Goal: Task Accomplishment & Management: Use online tool/utility

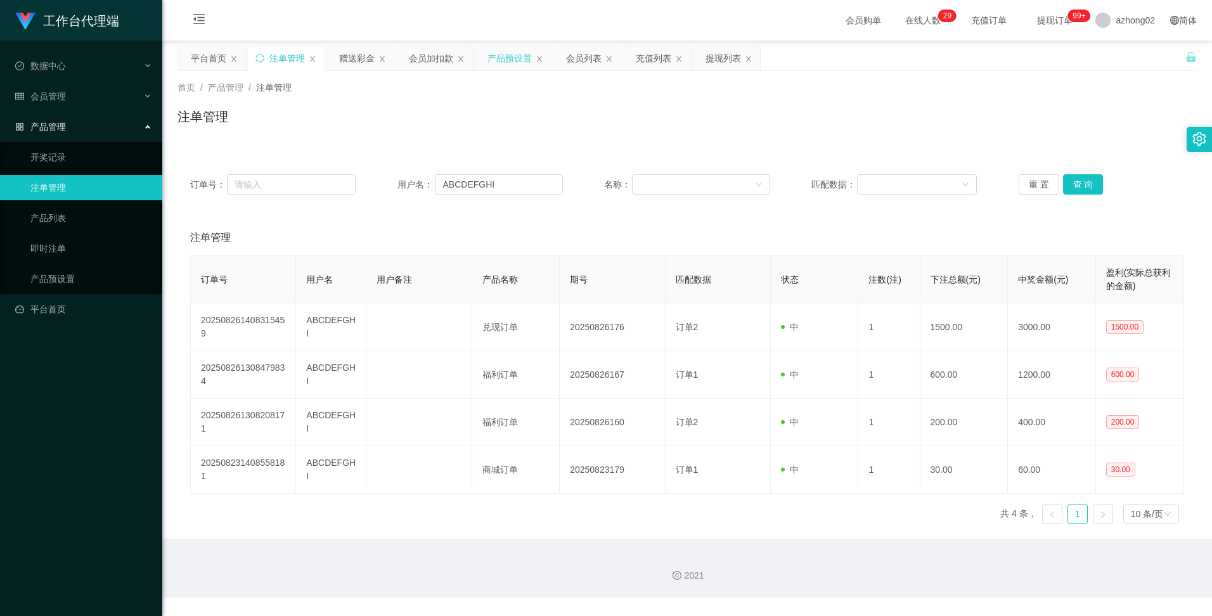
click at [525, 58] on div "产品预设置" at bounding box center [510, 58] width 44 height 24
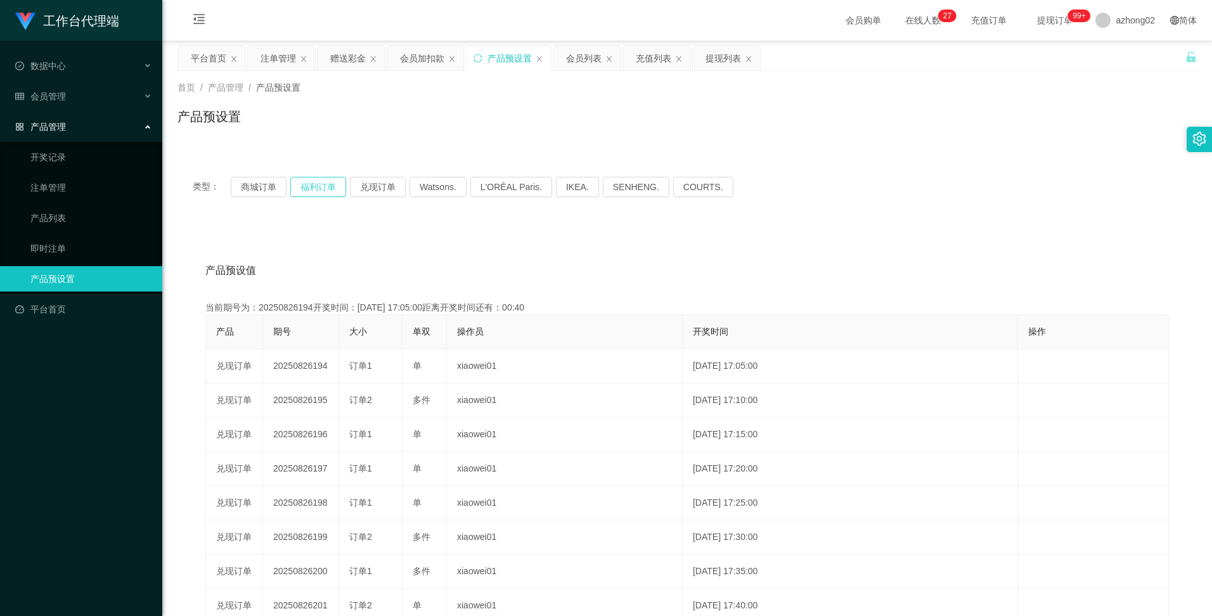
click at [320, 189] on button "福利订单" at bounding box center [318, 187] width 56 height 20
click at [265, 185] on button "商城订单" at bounding box center [259, 187] width 56 height 20
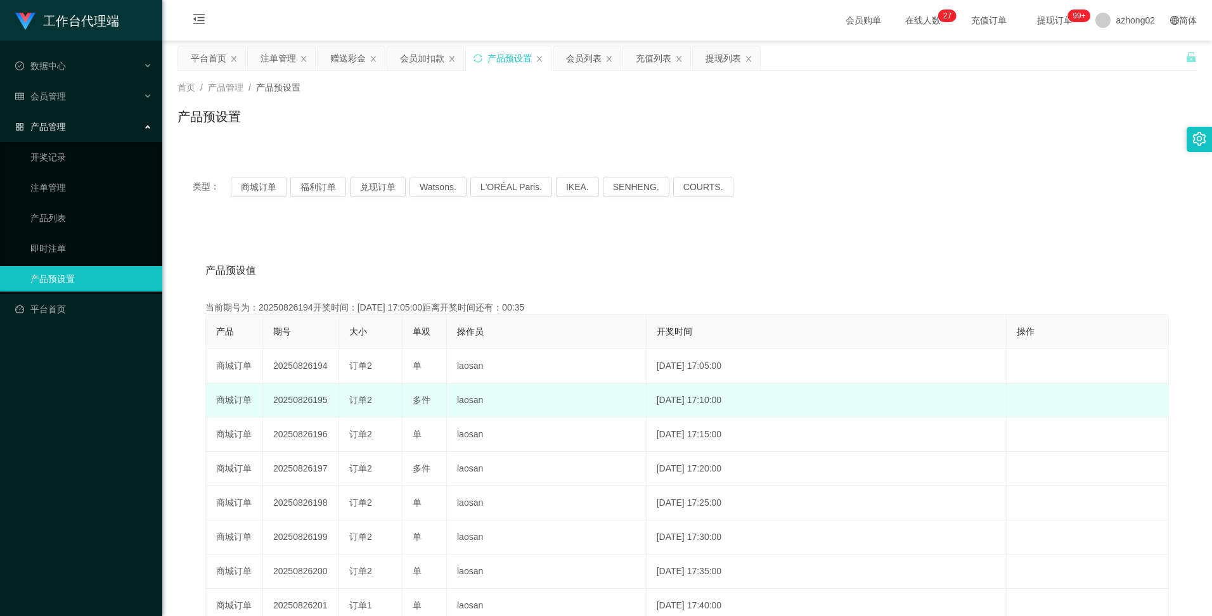
click at [308, 401] on td "20250826195" at bounding box center [301, 401] width 76 height 34
copy td "20250826195"
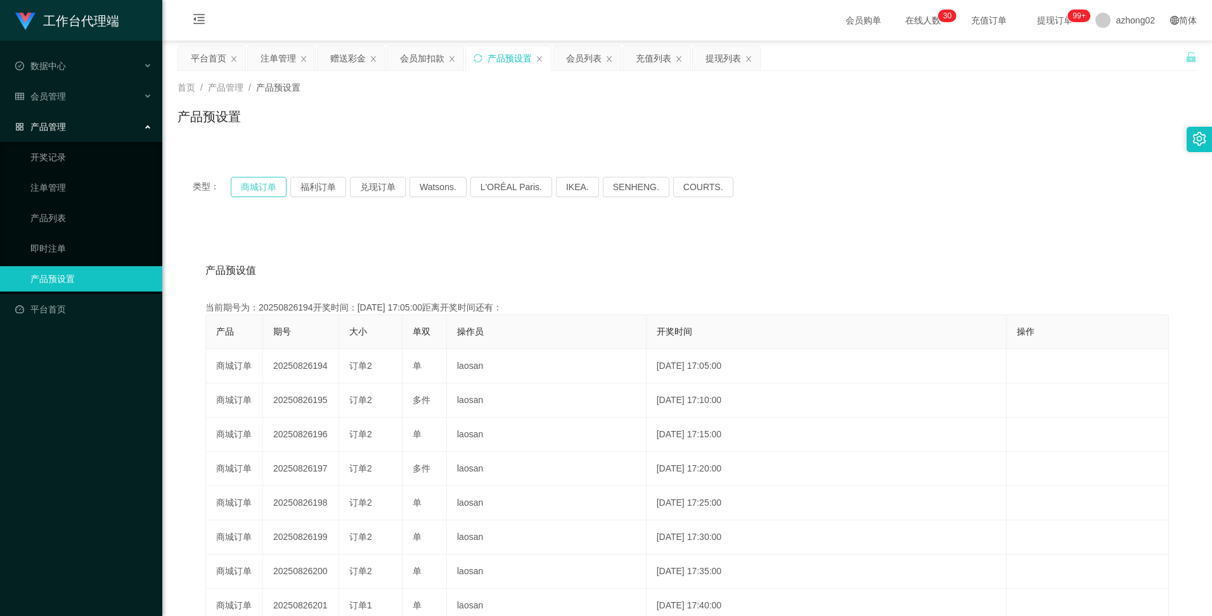
click at [259, 186] on button "商城订单" at bounding box center [259, 187] width 56 height 20
click at [260, 190] on button "商城订单" at bounding box center [259, 187] width 56 height 20
click at [635, 279] on div "产品预设值 添加期号" at bounding box center [687, 271] width 964 height 36
click at [264, 190] on button "商城订单" at bounding box center [259, 187] width 56 height 20
click at [533, 238] on div "产品预设值 添加期号 当前期号为：20250826194开奖时间：[DATE] 17:05:00距离开奖时间还有： 产品 期号 大小 单双 操作员 开奖时间 …" at bounding box center [688, 486] width 1020 height 522
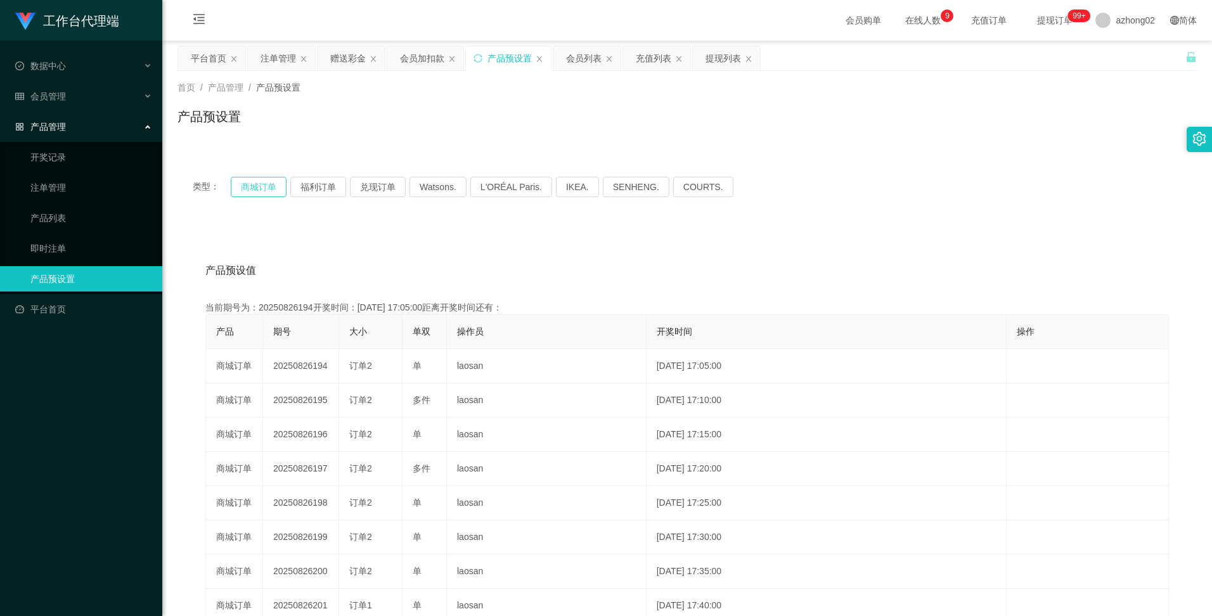
click at [268, 186] on button "商城订单" at bounding box center [259, 187] width 56 height 20
click at [266, 191] on button "商城订单" at bounding box center [259, 187] width 56 height 20
click at [396, 246] on div "产品预设值 添加期号 当前期号为：20250826195开奖时间：[DATE] 17:10:00距离开奖时间还有：03:20 产品 期号 大小 单双 操作员 …" at bounding box center [688, 486] width 1020 height 522
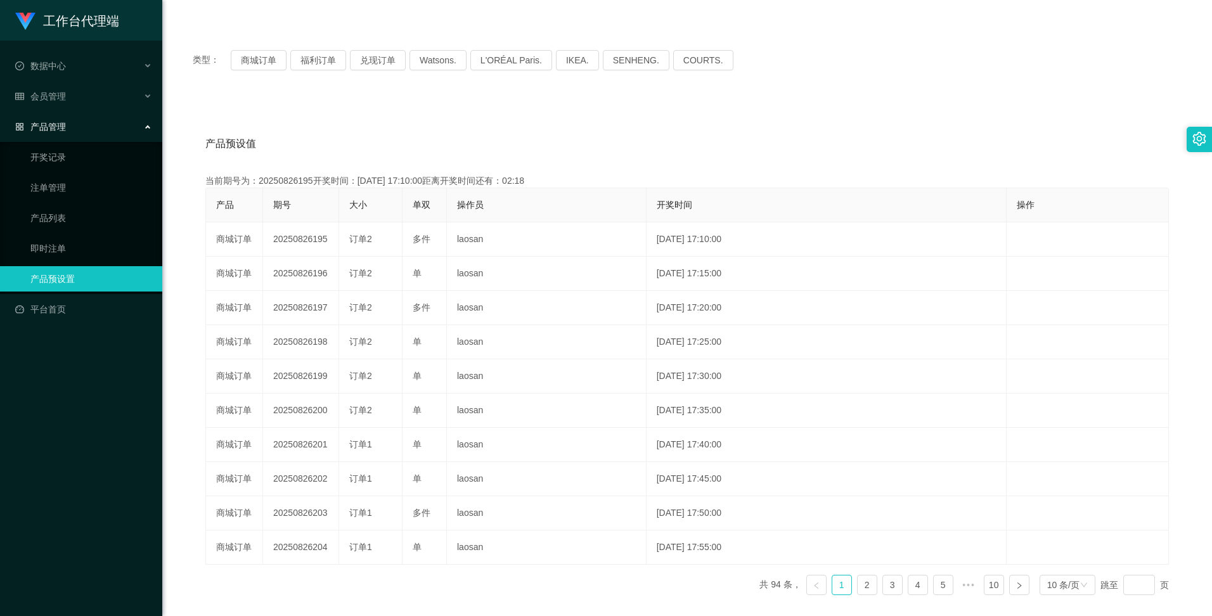
scroll to position [63, 0]
